Goal: Communication & Community: Answer question/provide support

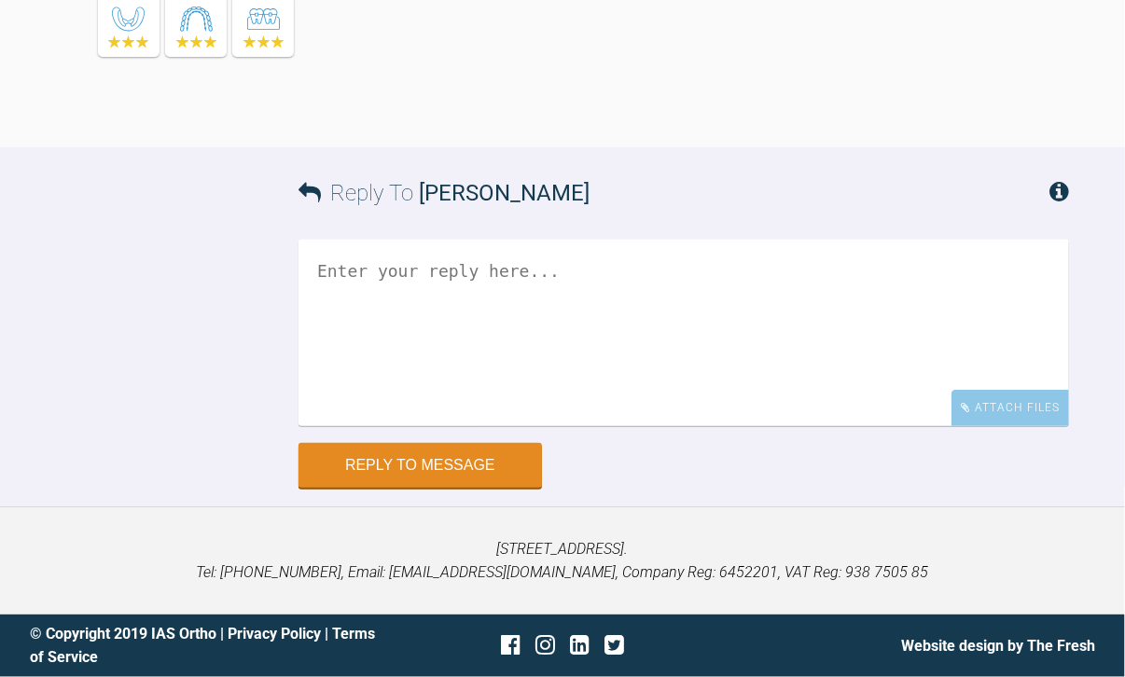
scroll to position [18453, 0]
click at [837, 426] on textarea at bounding box center [683, 333] width 770 height 187
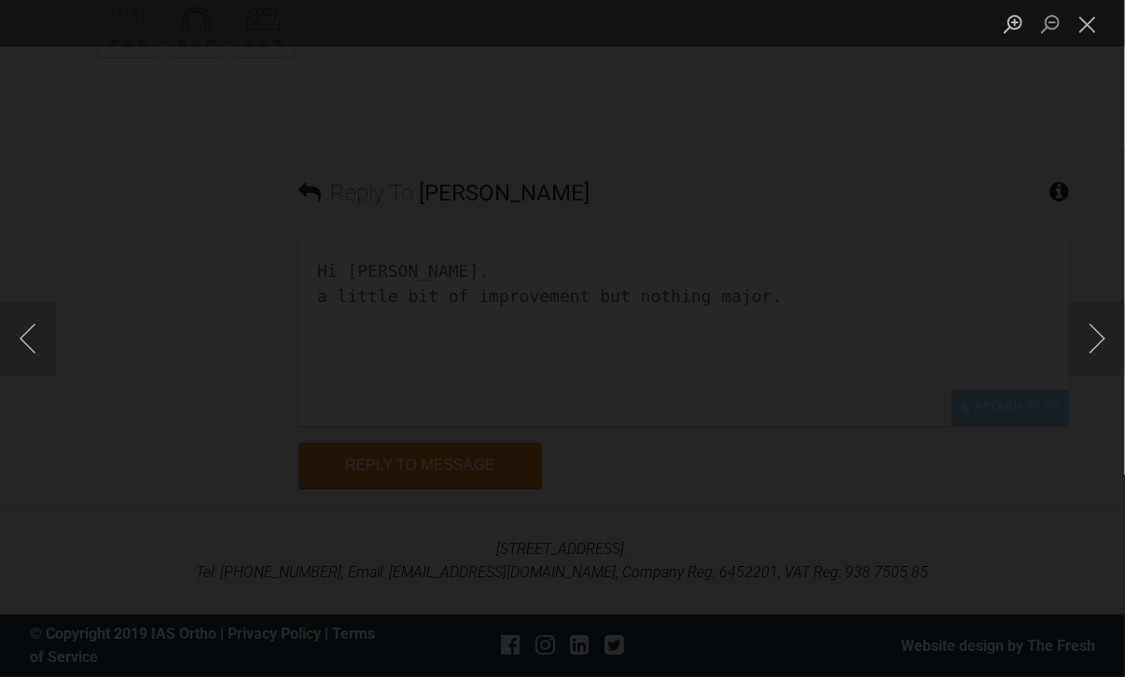
scroll to position [17666, 0]
click at [1093, 24] on button "Close lightbox" at bounding box center [1087, 23] width 37 height 33
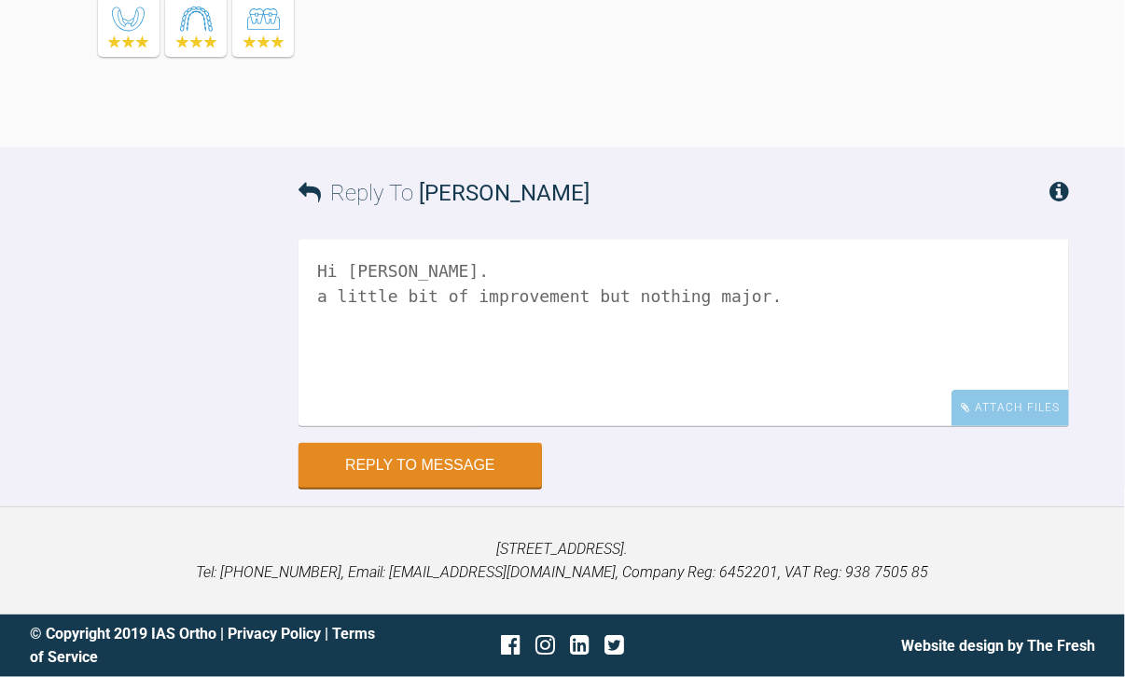
scroll to position [17242, 0]
click at [738, 380] on textarea "Hi [PERSON_NAME]. a little bit of improvement but nothing major." at bounding box center [683, 333] width 770 height 187
click at [753, 389] on textarea "Hi [PERSON_NAME]. a little bit of improvement but nothing major." at bounding box center [683, 333] width 770 height 187
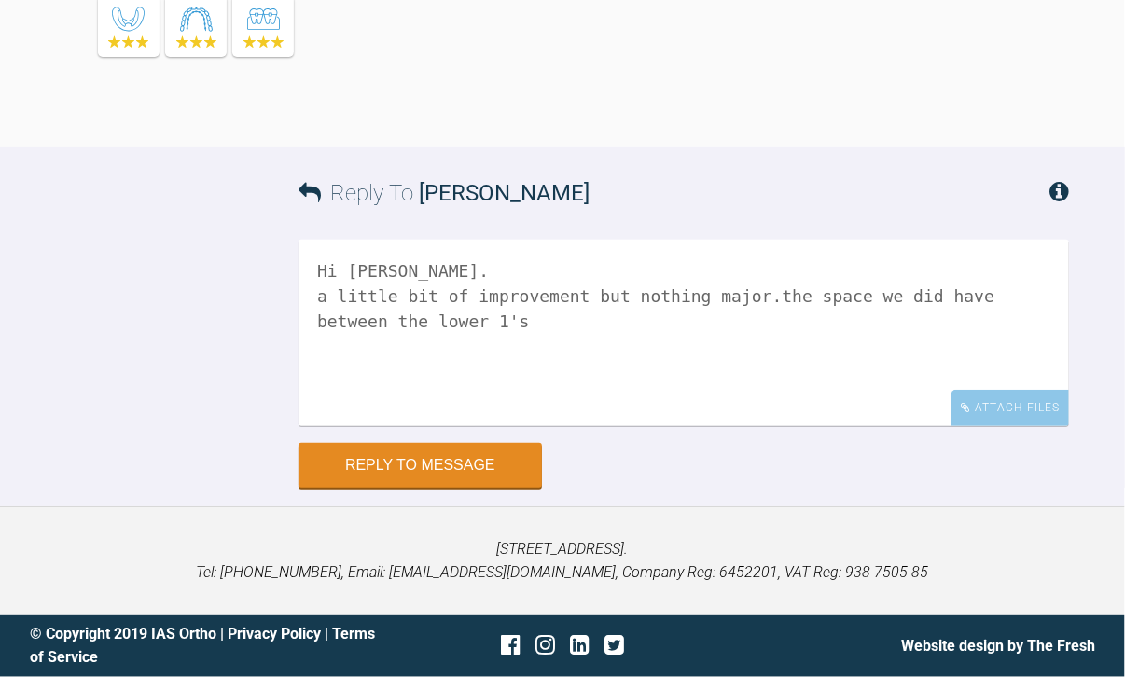
click at [738, 381] on textarea "Hi [PERSON_NAME]. a little bit of improvement but nothing major.the space we di…" at bounding box center [683, 333] width 770 height 187
click at [741, 394] on textarea "Hi [PERSON_NAME]. a little bit of improvement but nothing major. the space we d…" at bounding box center [683, 333] width 770 height 187
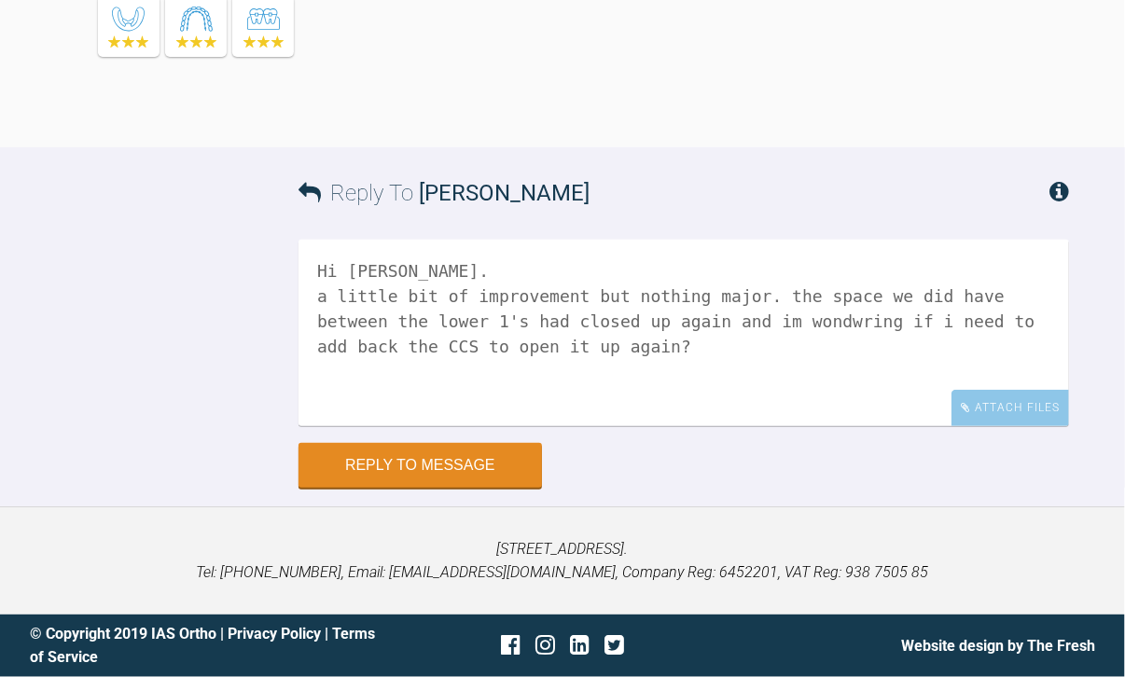
click at [741, 394] on textarea "Hi [PERSON_NAME]. a little bit of improvement but nothing major. the space we d…" at bounding box center [683, 333] width 770 height 187
click at [571, 426] on textarea "Hi [PERSON_NAME]. a little bit of improvement but nothing major. the space we d…" at bounding box center [683, 333] width 770 height 187
click at [620, 353] on textarea "Hi [PERSON_NAME]. a little bit of improvement but nothing major. the space we d…" at bounding box center [683, 333] width 770 height 187
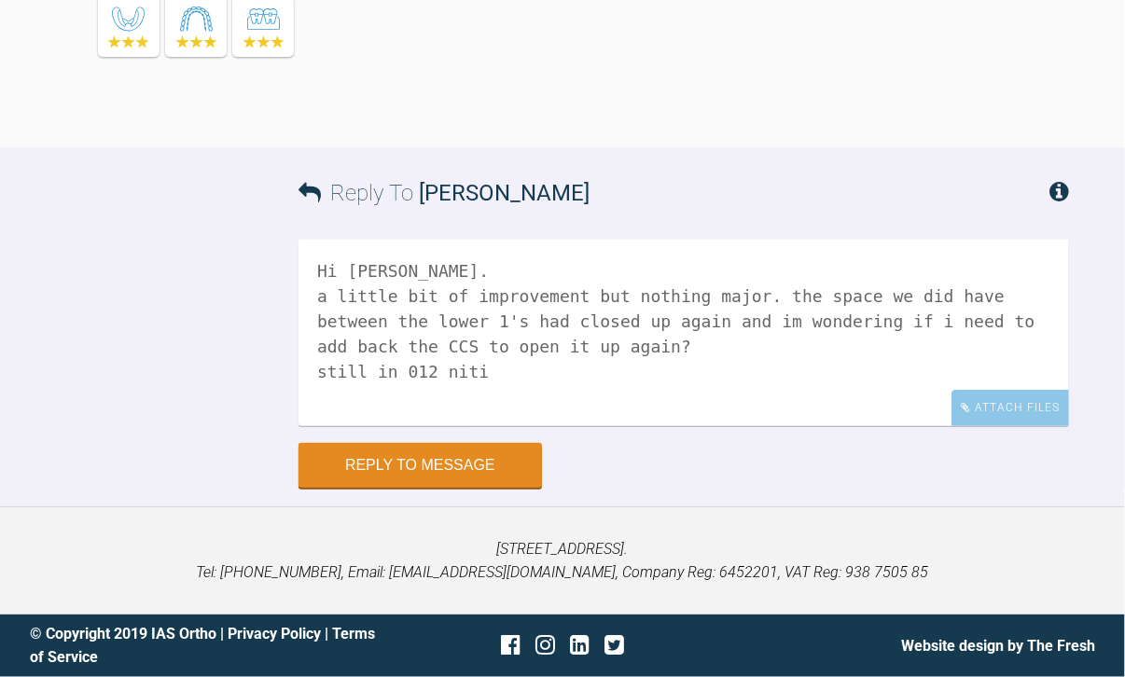
click at [731, 321] on textarea "Hi [PERSON_NAME]. a little bit of improvement but nothing major. the space we d…" at bounding box center [683, 333] width 770 height 187
drag, startPoint x: 805, startPoint y: 316, endPoint x: 697, endPoint y: 317, distance: 108.2
click at [697, 317] on textarea "Hi [PERSON_NAME]. a little bit of improvement but nothing major. the space we d…" at bounding box center [683, 333] width 770 height 187
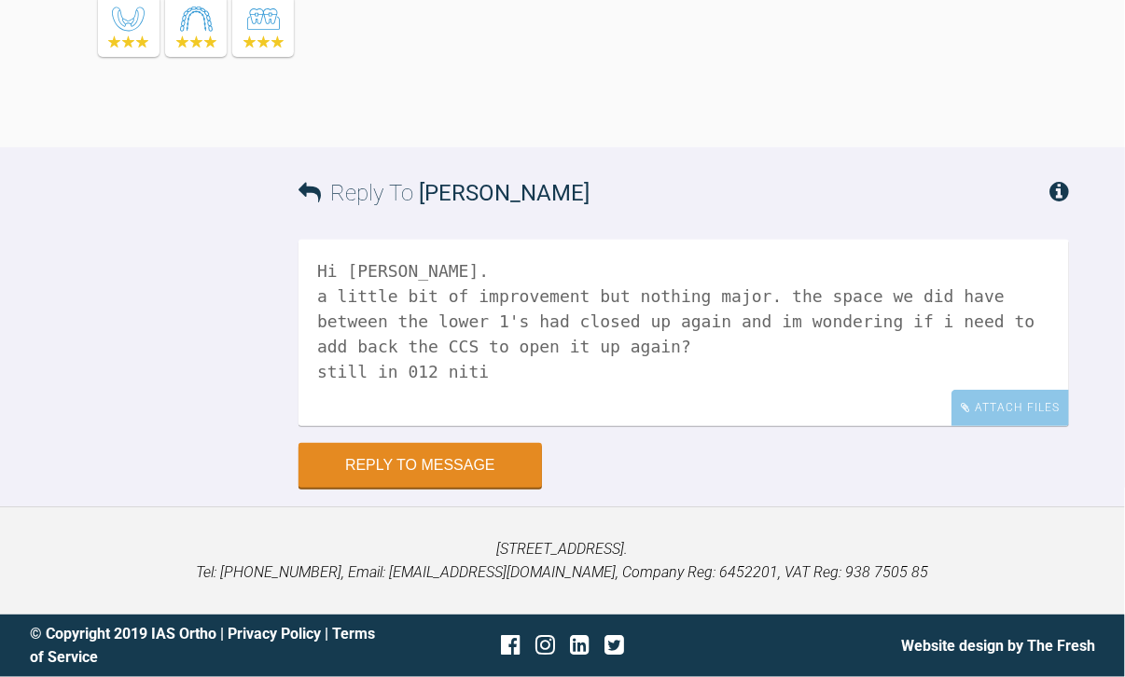
click at [653, 353] on textarea "Hi [PERSON_NAME]. a little bit of improvement but nothing major. the space we d…" at bounding box center [683, 333] width 770 height 187
click at [552, 340] on textarea "Hi [PERSON_NAME]. a little bit of improvement but nothing major. the space we d…" at bounding box center [683, 333] width 770 height 187
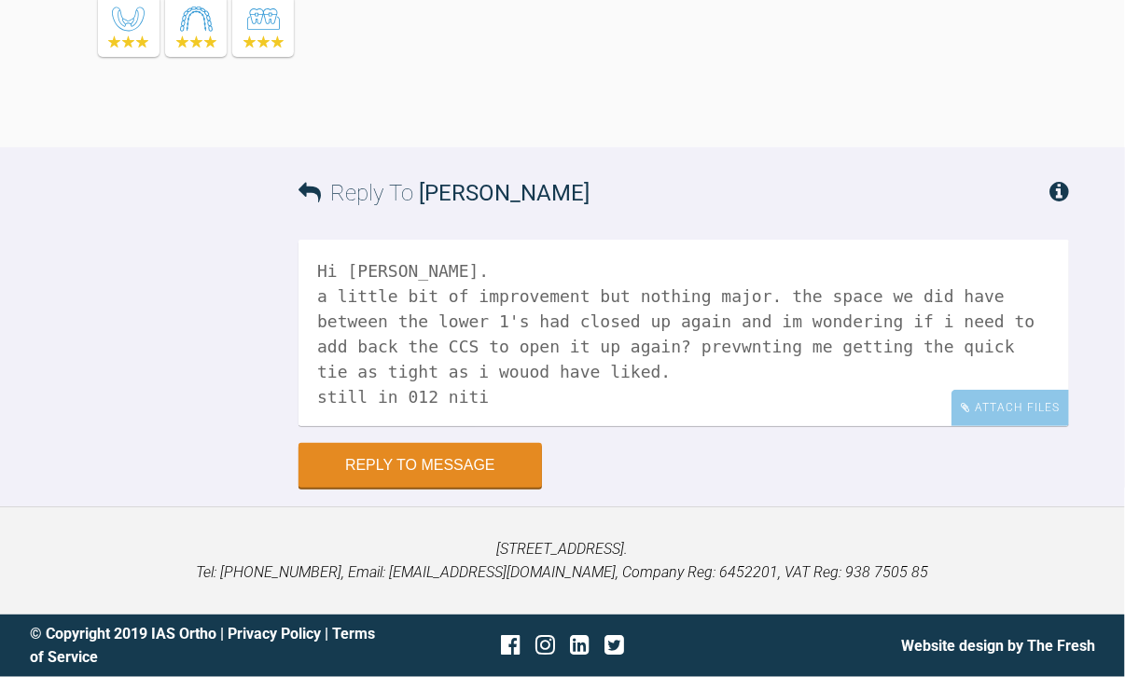
click at [588, 342] on textarea "Hi [PERSON_NAME]. a little bit of improvement but nothing major. the space we d…" at bounding box center [683, 333] width 770 height 187
click at [354, 372] on textarea "Hi [PERSON_NAME]. a little bit of improvement but nothing major. the space we d…" at bounding box center [683, 333] width 770 height 187
click at [467, 380] on textarea "Hi [PERSON_NAME]. a little bit of improvement but nothing major. the space we d…" at bounding box center [683, 333] width 770 height 187
click at [584, 339] on textarea "Hi [PERSON_NAME]. a little bit of improvement but nothing major. the space we d…" at bounding box center [683, 333] width 770 height 187
click at [625, 362] on textarea "Hi [PERSON_NAME]. a little bit of improvement but nothing major. the space we d…" at bounding box center [683, 333] width 770 height 187
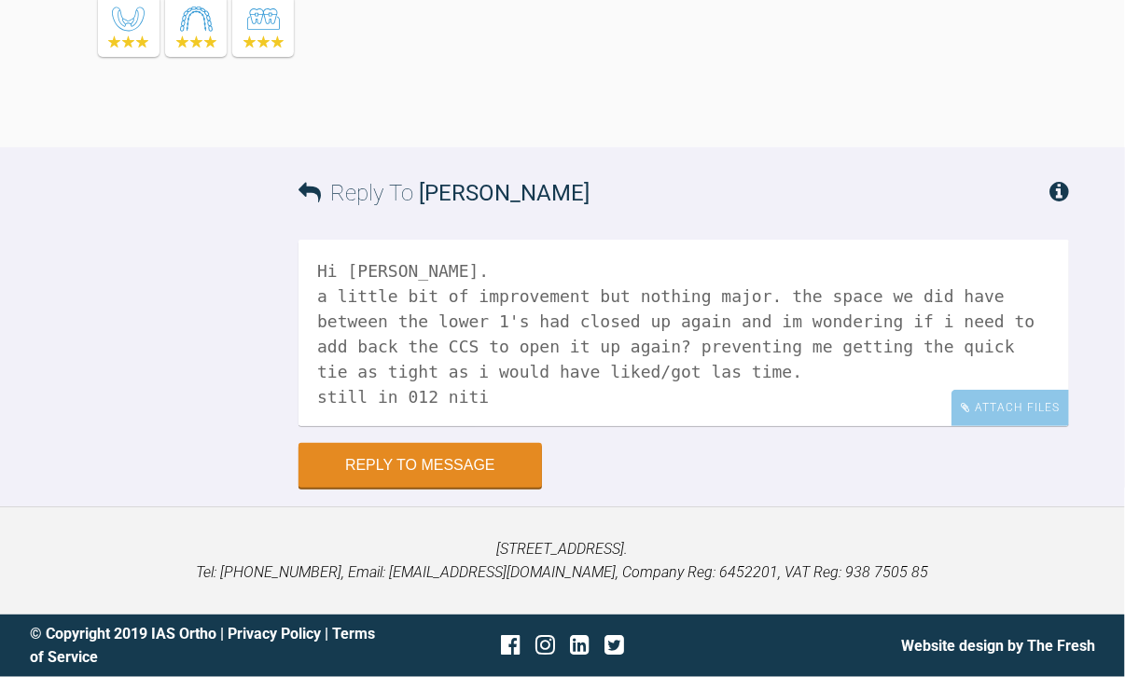
click at [530, 388] on textarea "Hi [PERSON_NAME]. a little bit of improvement but nothing major. the space we d…" at bounding box center [683, 333] width 770 height 187
click at [568, 381] on textarea "Hi [PERSON_NAME]. a little bit of improvement but nothing major. the space we d…" at bounding box center [683, 333] width 770 height 187
click at [567, 392] on textarea "Hi [PERSON_NAME]. a little bit of improvement but nothing major. the space we d…" at bounding box center [683, 333] width 770 height 187
click at [326, 342] on textarea "Hi [PERSON_NAME]. a little bit of improvement but nothing major. the space we d…" at bounding box center [683, 333] width 770 height 187
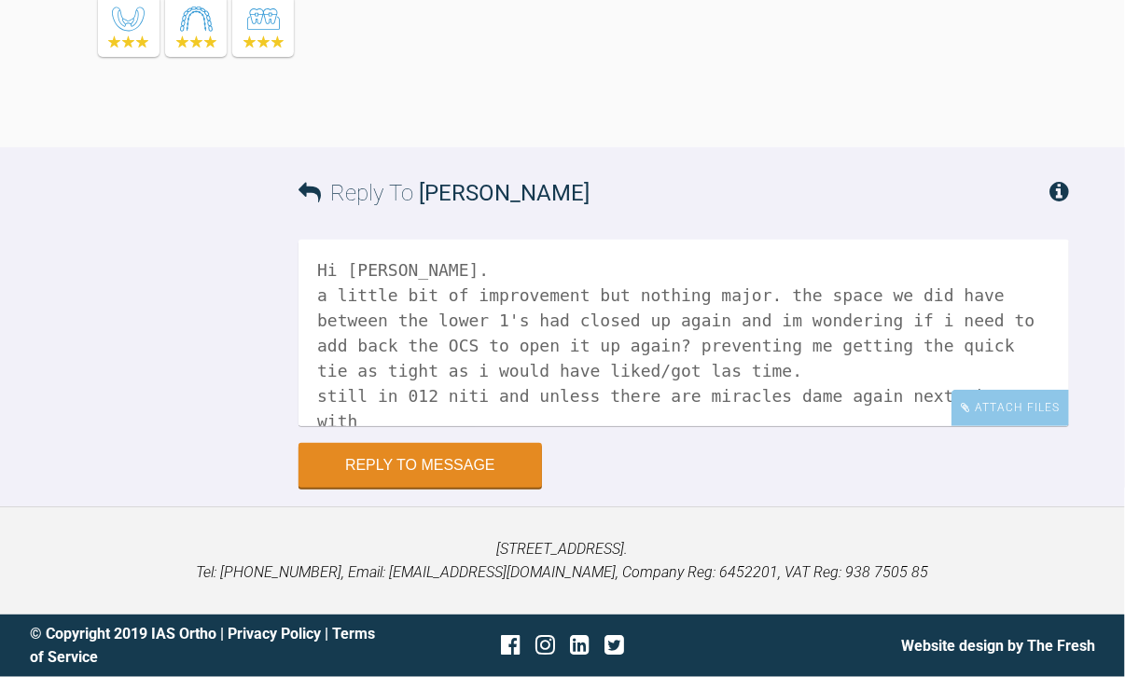
click at [1004, 378] on textarea "Hi [PERSON_NAME]. a little bit of improvement but nothing major. the space we d…" at bounding box center [683, 333] width 770 height 187
click at [1002, 390] on div "Attach Files" at bounding box center [1010, 408] width 118 height 36
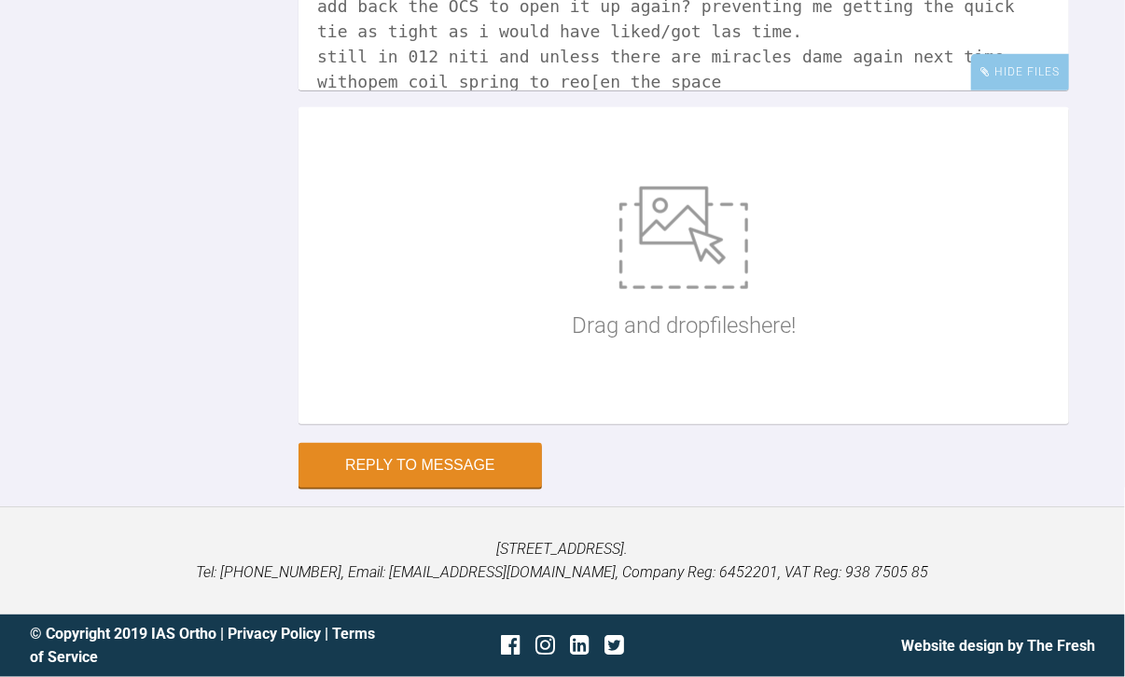
scroll to position [30, 0]
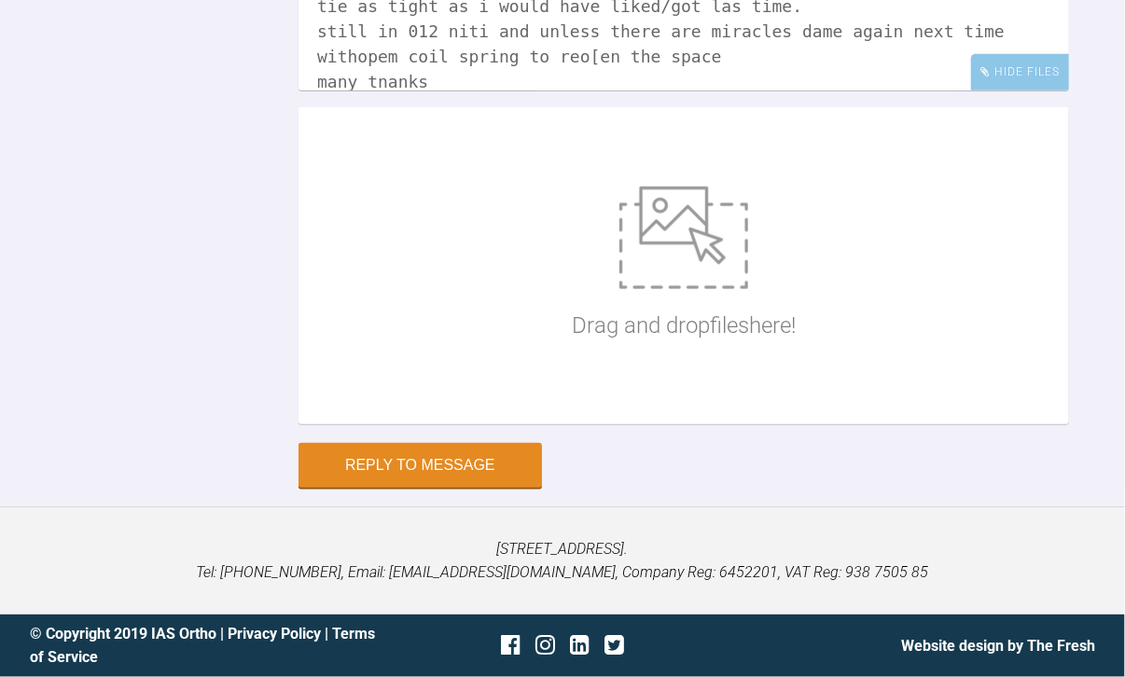
type textarea "Hi [PERSON_NAME]. a little bit of improvement but nothing major. the space we d…"
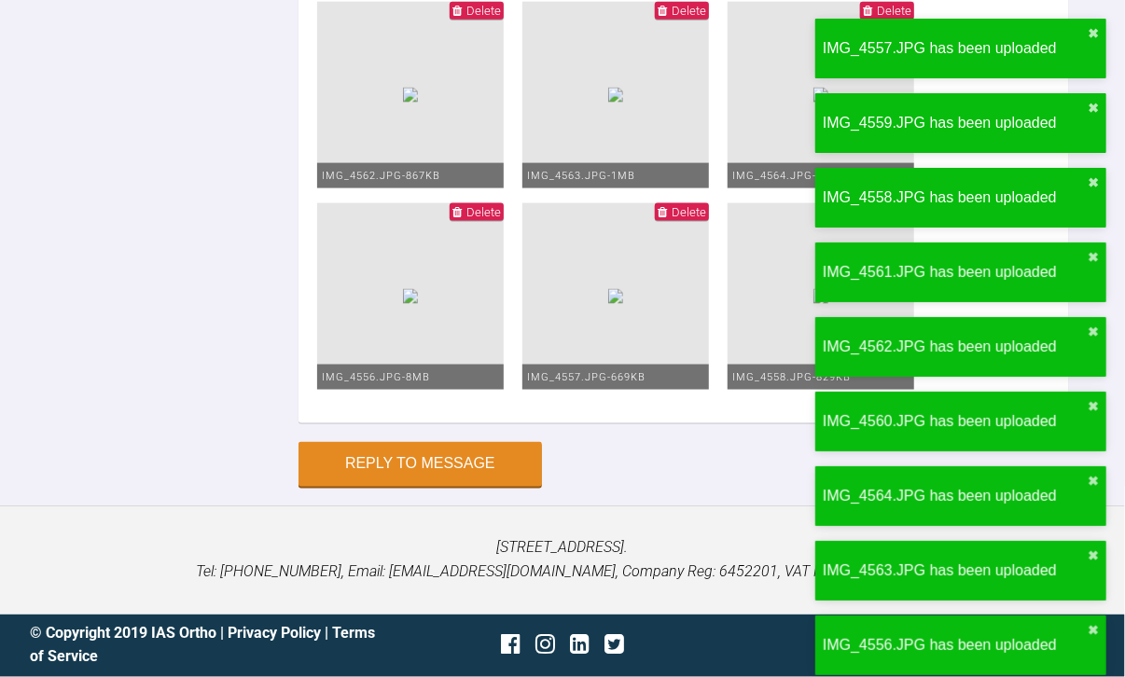
scroll to position [20075, 0]
click at [415, 464] on button "Reply to Message" at bounding box center [419, 466] width 243 height 45
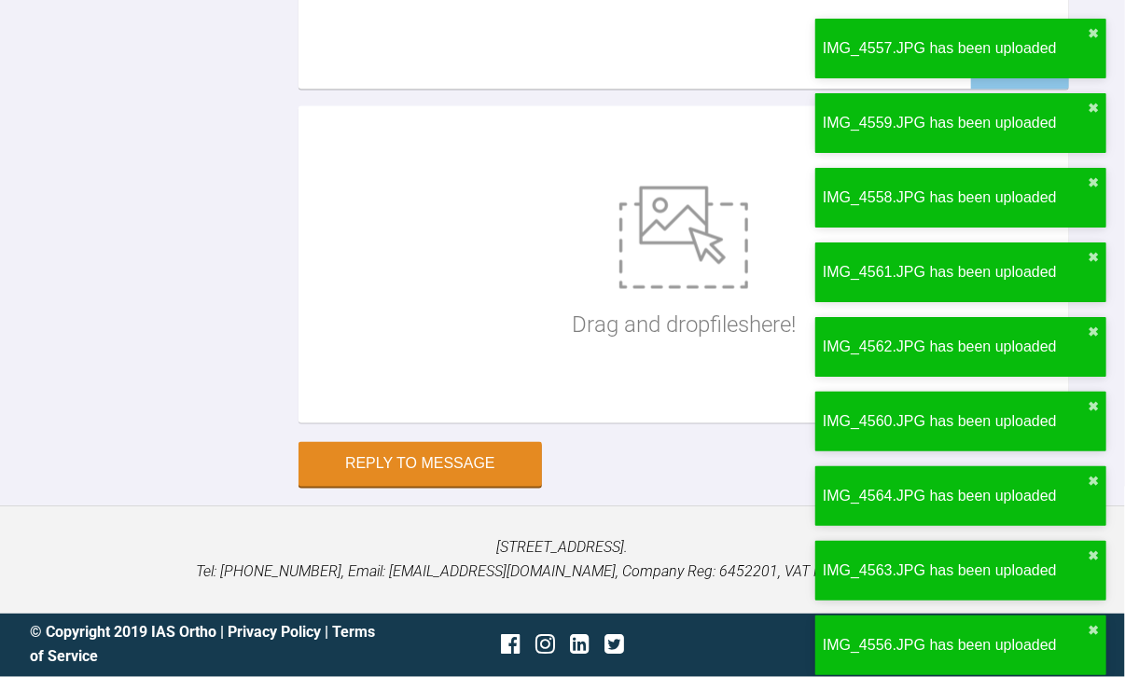
scroll to position [19036, 0]
